Goal: Transaction & Acquisition: Obtain resource

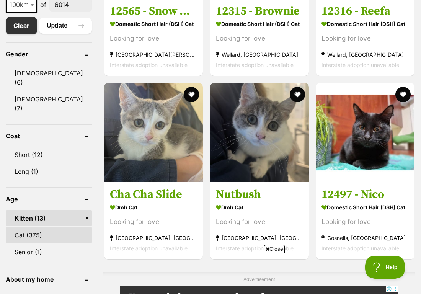
scroll to position [434, 0]
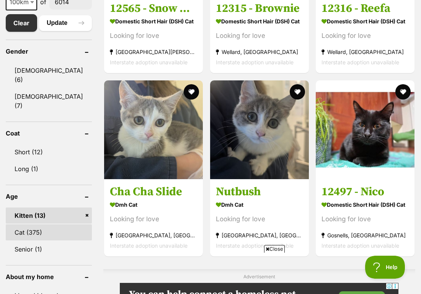
click at [50, 226] on link "Cat (375)" at bounding box center [49, 232] width 86 height 16
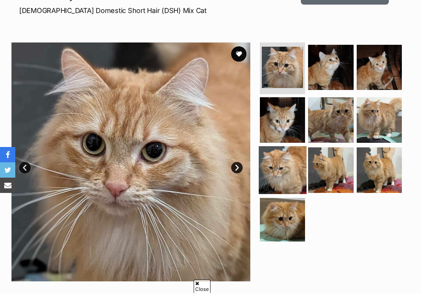
scroll to position [117, 0]
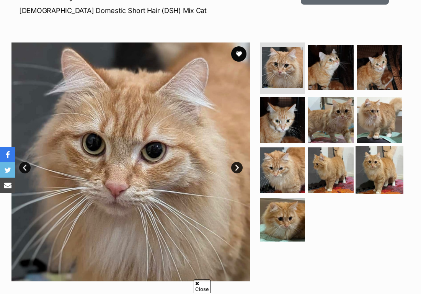
click at [383, 159] on img at bounding box center [378, 169] width 47 height 47
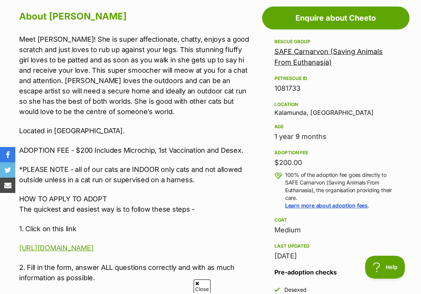
scroll to position [420, 0]
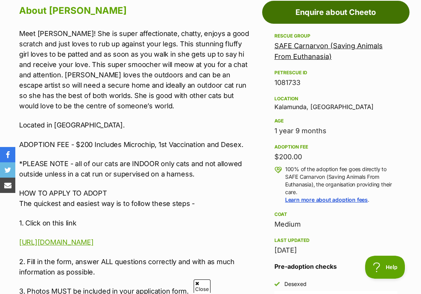
click at [330, 16] on link "Enquire about Cheeto" at bounding box center [335, 12] width 147 height 23
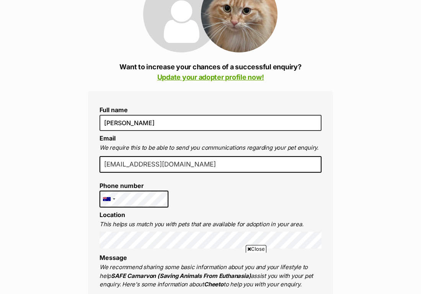
scroll to position [114, 0]
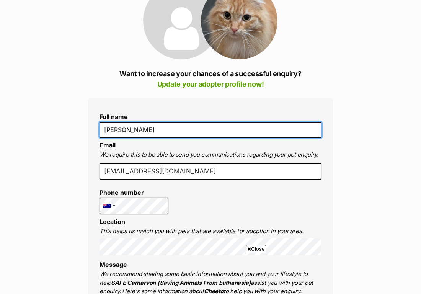
drag, startPoint x: 153, startPoint y: 136, endPoint x: 98, endPoint y: 132, distance: 55.6
type input "Rebecca Hewitt"
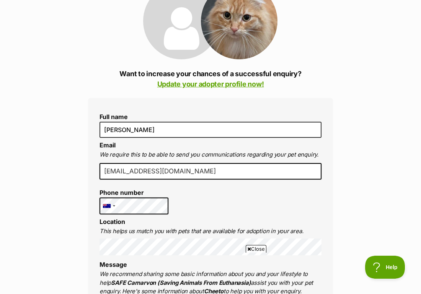
drag, startPoint x: 180, startPoint y: 169, endPoint x: 71, endPoint y: 165, distance: 109.0
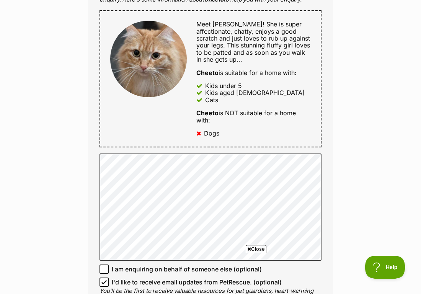
scroll to position [406, 0]
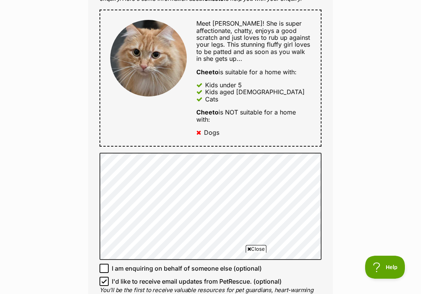
type input "drbec@mychirofloreat.com.au"
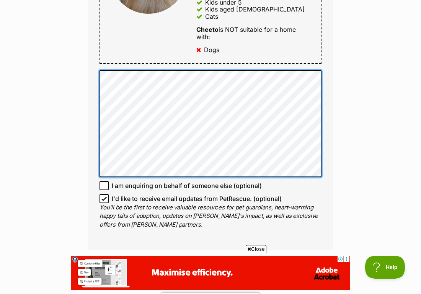
scroll to position [506, 0]
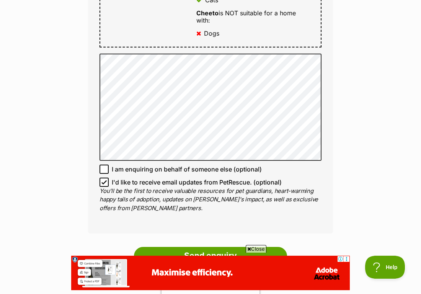
click at [106, 166] on icon at bounding box center [103, 168] width 5 height 5
click at [106, 165] on input "I am enquiring on behalf of someone else (optional)" at bounding box center [103, 168] width 9 height 9
checkbox input "true"
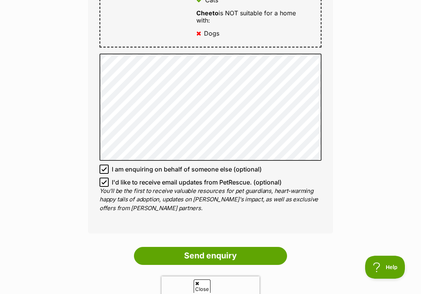
click at [104, 179] on icon at bounding box center [103, 181] width 5 height 5
click at [104, 179] on input "I'd like to receive email updates from PetRescue. (optional)" at bounding box center [103, 181] width 9 height 9
checkbox input "false"
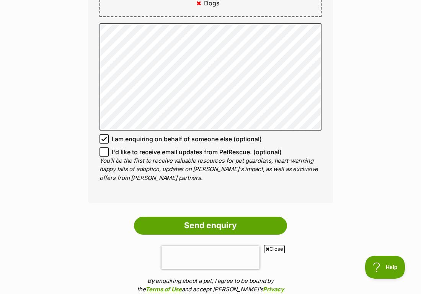
scroll to position [538, 0]
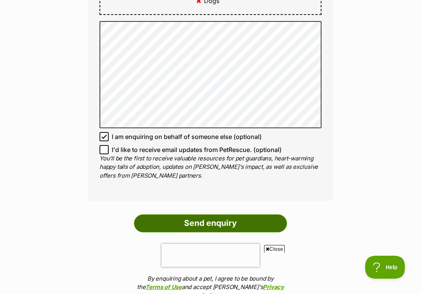
click at [199, 221] on input "Send enquiry" at bounding box center [210, 223] width 153 height 18
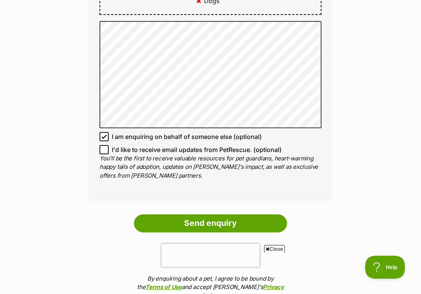
click at [100, 132] on input "I am enquiring on behalf of someone else (optional)" at bounding box center [103, 136] width 9 height 9
checkbox input "false"
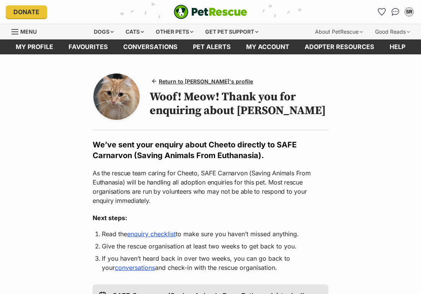
click at [219, 229] on ol "Read the enquiry checklist to make sure you haven’t missed anything. Give the r…" at bounding box center [211, 250] width 236 height 43
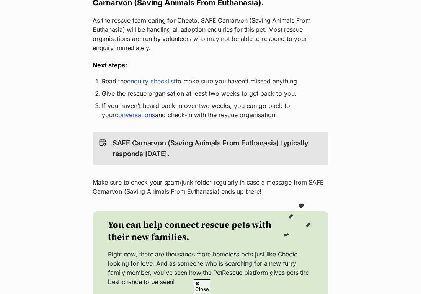
scroll to position [154, 0]
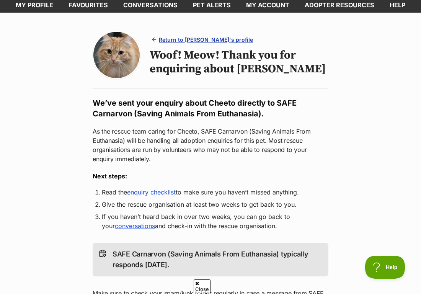
click at [198, 36] on span "Return to Cheeto's profile" at bounding box center [206, 40] width 94 height 8
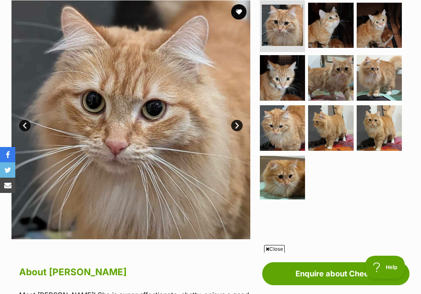
scroll to position [159, 0]
click at [340, 128] on img at bounding box center [330, 127] width 47 height 47
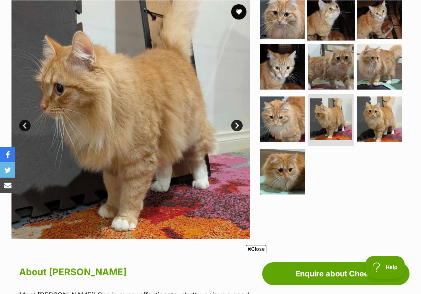
scroll to position [0, 0]
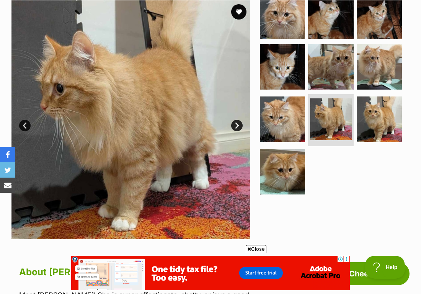
drag, startPoint x: 323, startPoint y: 11, endPoint x: 275, endPoint y: 218, distance: 211.6
click at [275, 218] on div at bounding box center [333, 119] width 151 height 239
click at [391, 128] on img at bounding box center [378, 118] width 47 height 47
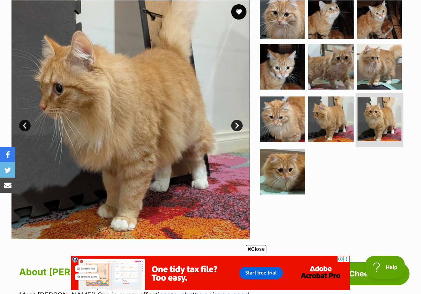
scroll to position [7, 0]
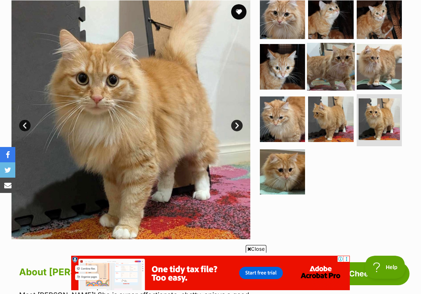
click at [343, 67] on img at bounding box center [330, 66] width 47 height 47
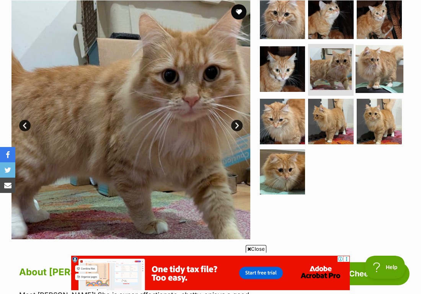
click at [364, 68] on img at bounding box center [378, 68] width 47 height 47
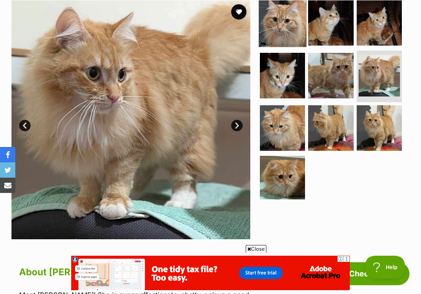
scroll to position [0, 0]
click at [281, 15] on img at bounding box center [281, 22] width 47 height 47
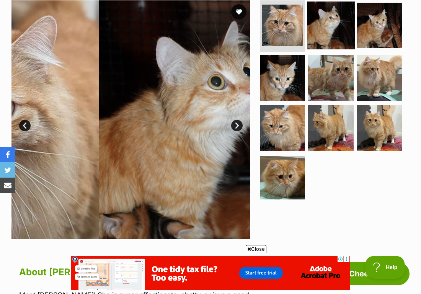
click at [308, 22] on img at bounding box center [330, 25] width 47 height 47
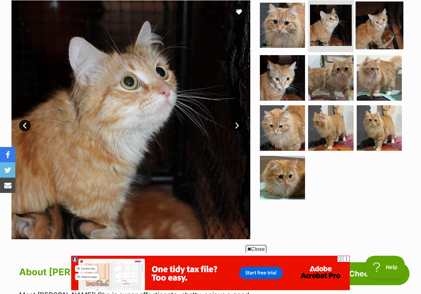
click at [369, 26] on img at bounding box center [378, 25] width 47 height 47
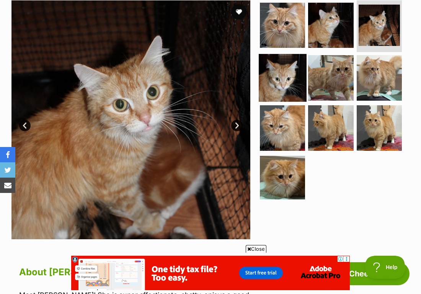
click at [287, 63] on img at bounding box center [281, 77] width 47 height 47
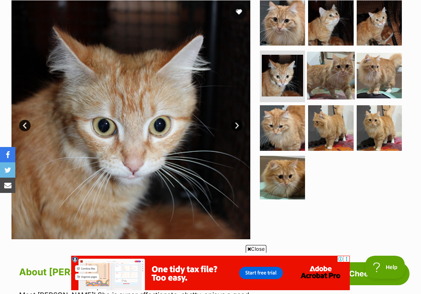
click at [312, 69] on img at bounding box center [330, 75] width 47 height 47
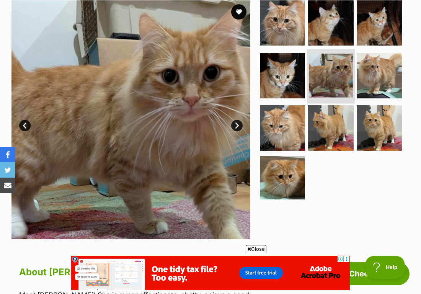
click at [335, 73] on img at bounding box center [331, 76] width 44 height 44
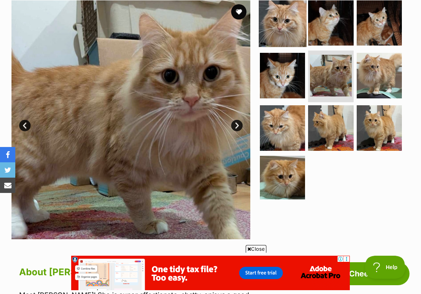
click at [273, 29] on img at bounding box center [281, 22] width 47 height 47
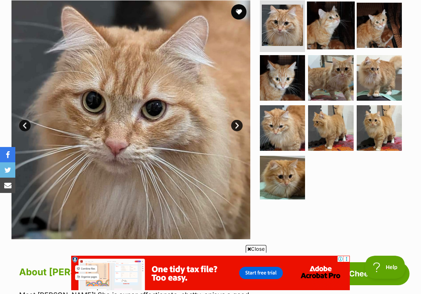
click at [325, 31] on img at bounding box center [330, 25] width 47 height 47
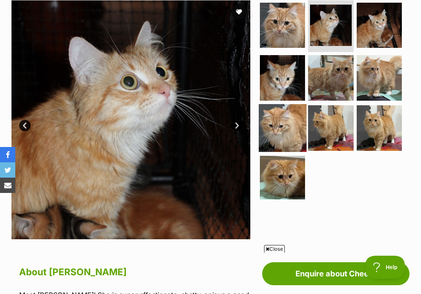
click at [270, 133] on img at bounding box center [281, 127] width 47 height 47
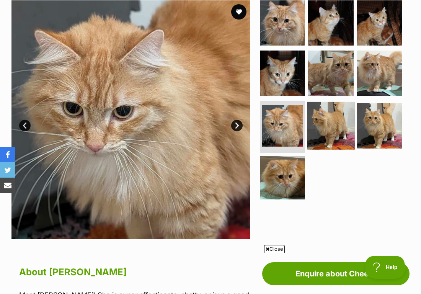
click at [316, 120] on img at bounding box center [330, 125] width 47 height 47
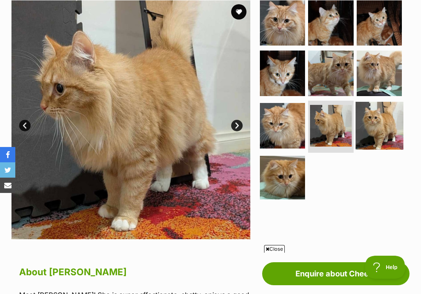
click at [378, 119] on img at bounding box center [378, 125] width 47 height 47
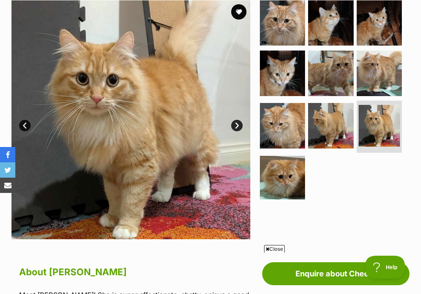
click at [256, 170] on section "Available 9 of 10 images 9 of 10 images 9 of 10 images 9 of 10 images 9 of 10 i…" at bounding box center [210, 114] width 421 height 250
click at [303, 173] on img at bounding box center [281, 177] width 47 height 47
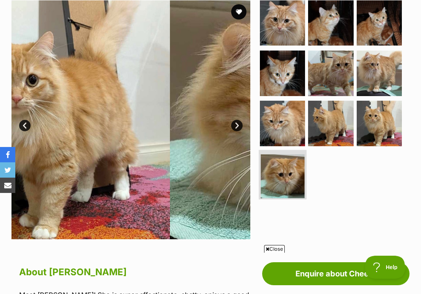
click at [275, 172] on img at bounding box center [282, 176] width 44 height 44
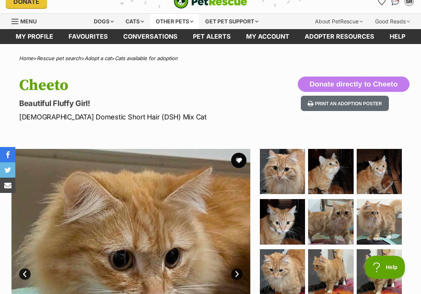
click at [167, 24] on div "Other pets" at bounding box center [174, 21] width 48 height 15
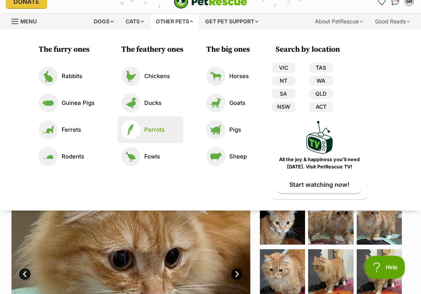
click at [135, 135] on img at bounding box center [130, 129] width 19 height 19
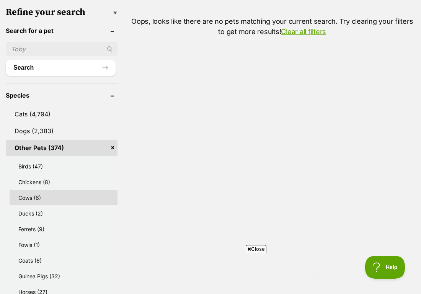
click at [72, 196] on link "Cows (6)" at bounding box center [64, 197] width 108 height 15
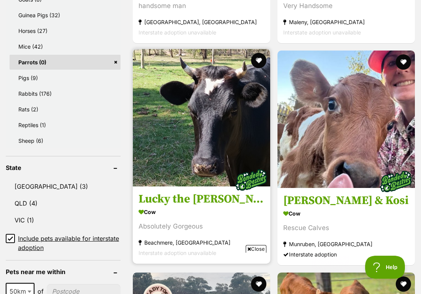
scroll to position [593, 0]
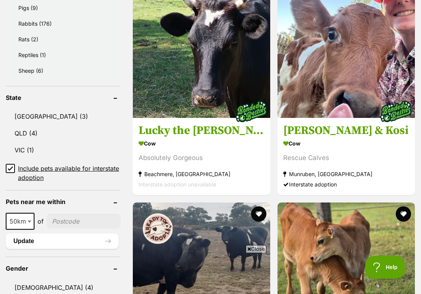
click at [92, 218] on input"] "postcode" at bounding box center [84, 221] width 74 height 15
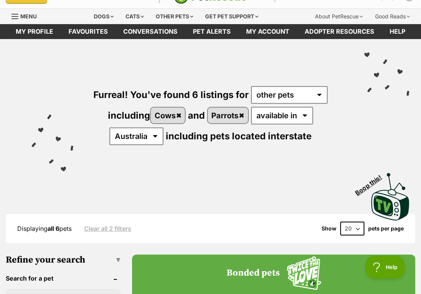
scroll to position [20, 0]
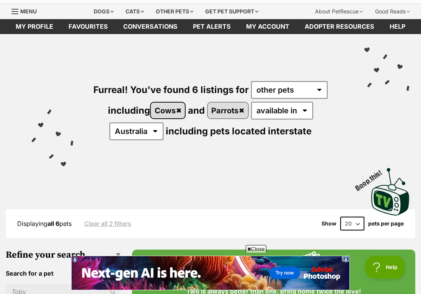
click at [175, 113] on link "Cows" at bounding box center [168, 110] width 34 height 16
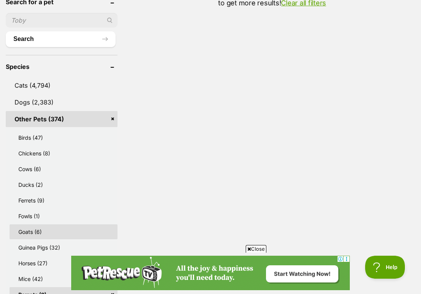
click at [44, 230] on link "Goats (6)" at bounding box center [64, 231] width 108 height 15
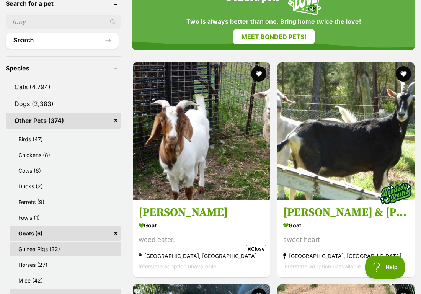
scroll to position [291, 0]
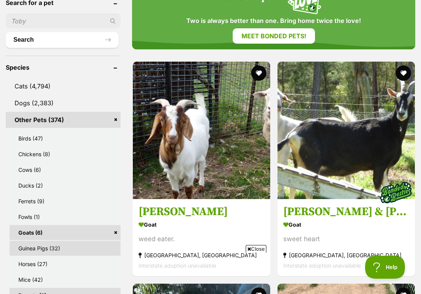
click at [34, 248] on link "Guinea Pigs (32)" at bounding box center [65, 248] width 111 height 15
